Goal: Task Accomplishment & Management: Use online tool/utility

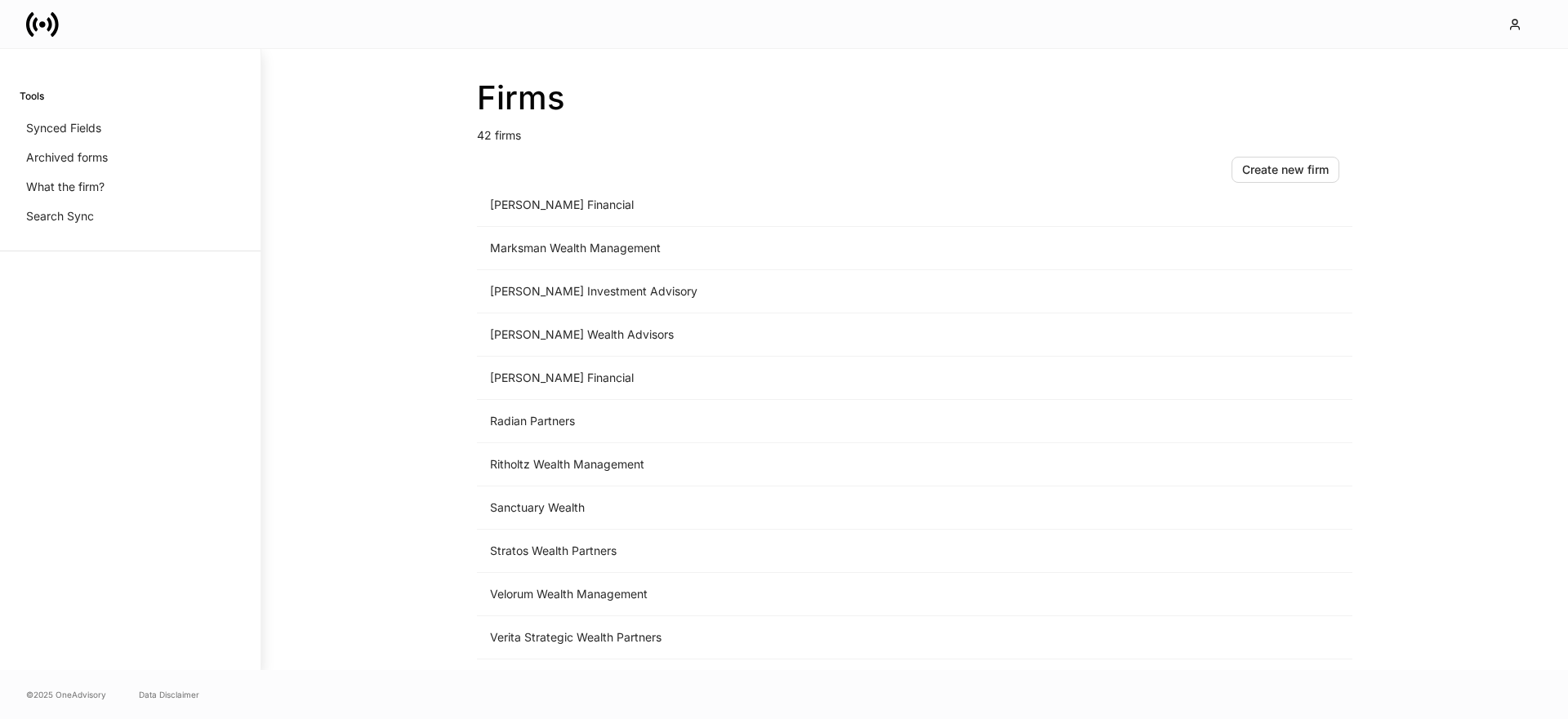
scroll to position [1391, 0]
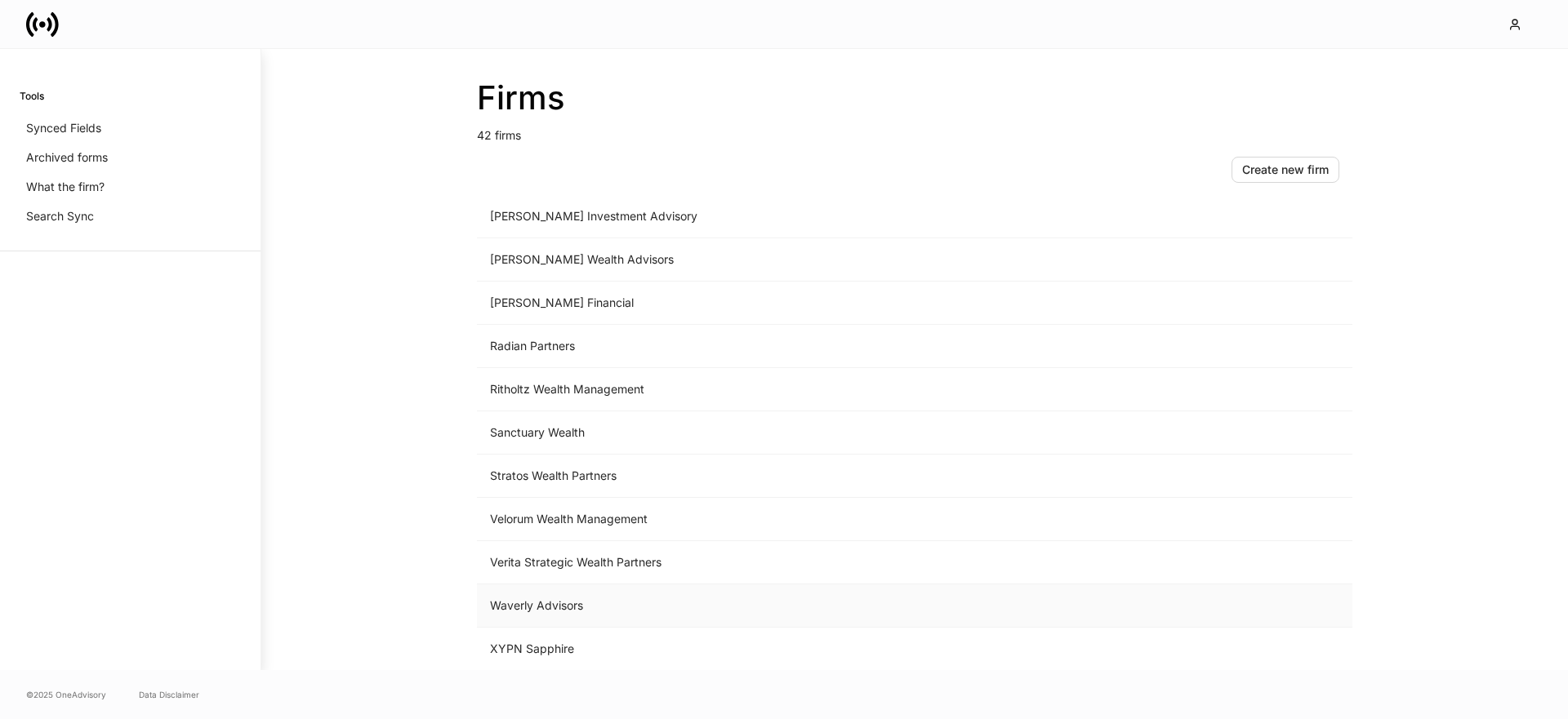
click at [605, 614] on td "Waverly Advisors" at bounding box center [778, 605] width 604 height 43
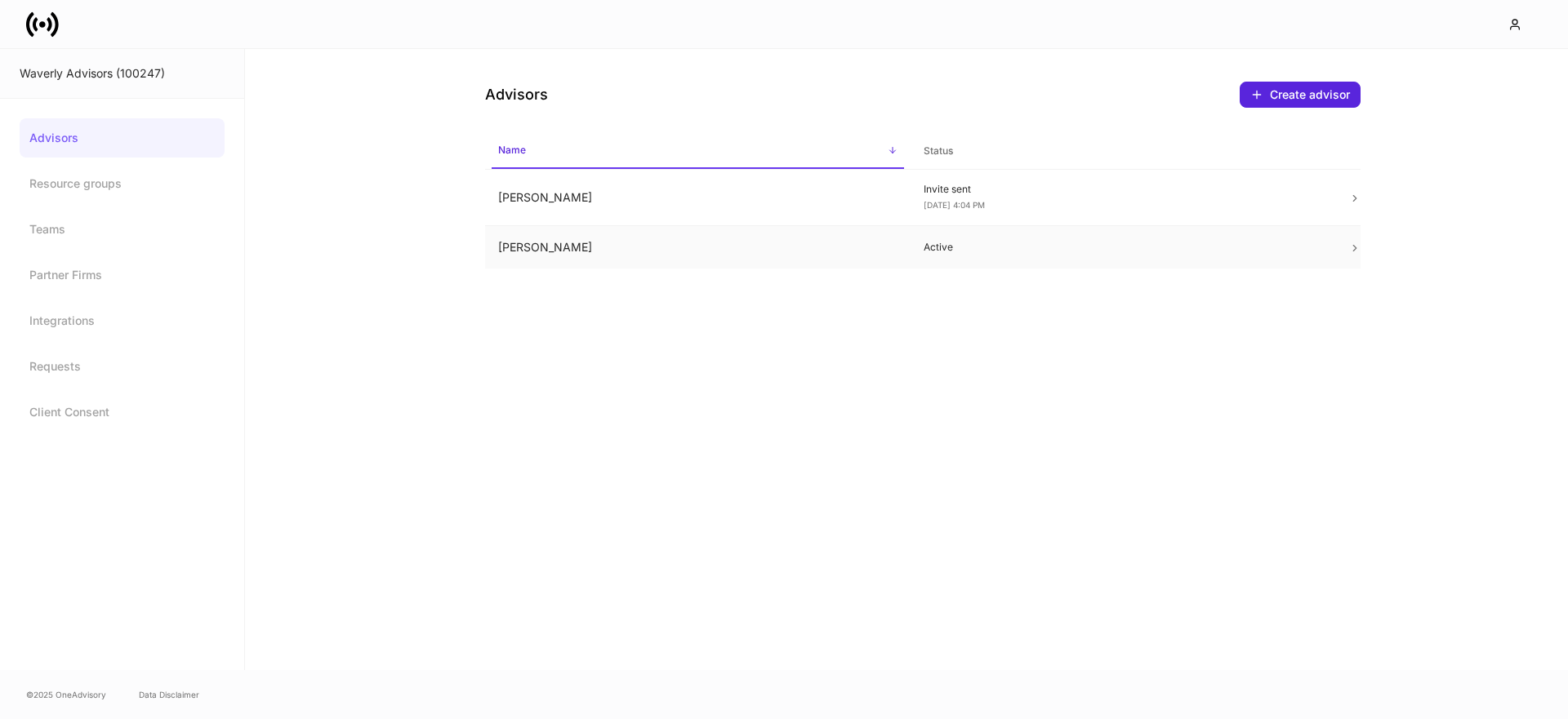
click at [606, 253] on td "Heath Echols" at bounding box center [697, 247] width 425 height 43
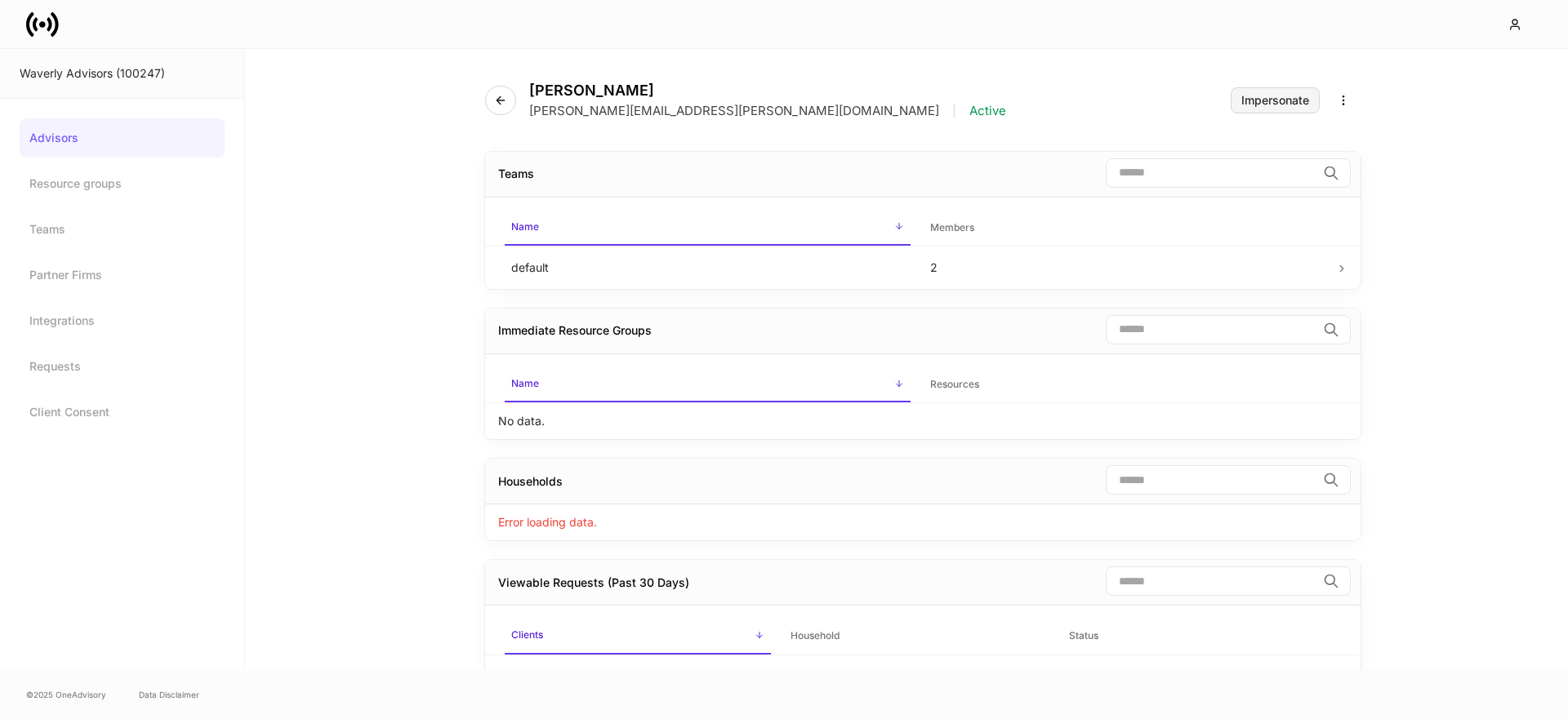
click at [1241, 98] on div "Impersonate" at bounding box center [1275, 100] width 68 height 11
click at [137, 71] on div "Waverly Advisors (100247)" at bounding box center [122, 73] width 205 height 16
copy div "100247"
click at [1244, 110] on button "Impersonate" at bounding box center [1275, 99] width 89 height 26
